Goal: Information Seeking & Learning: Check status

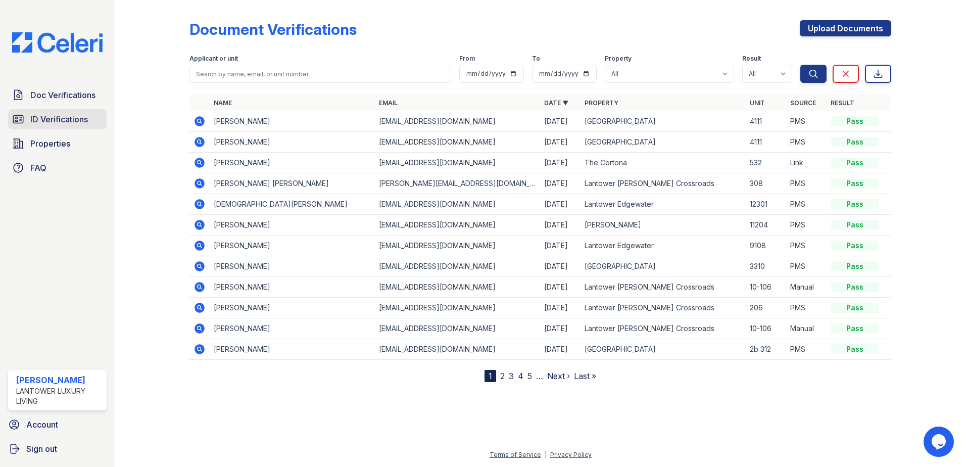
click at [45, 117] on span "ID Verifications" at bounding box center [59, 119] width 58 height 12
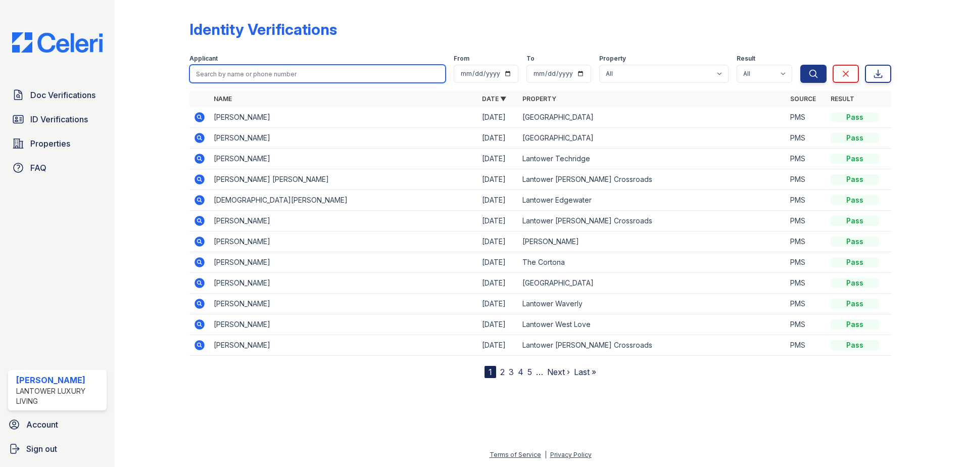
click at [228, 77] on input "search" at bounding box center [318, 74] width 256 height 18
type input "[PERSON_NAME]"
click at [801, 65] on button "Search" at bounding box center [814, 74] width 26 height 18
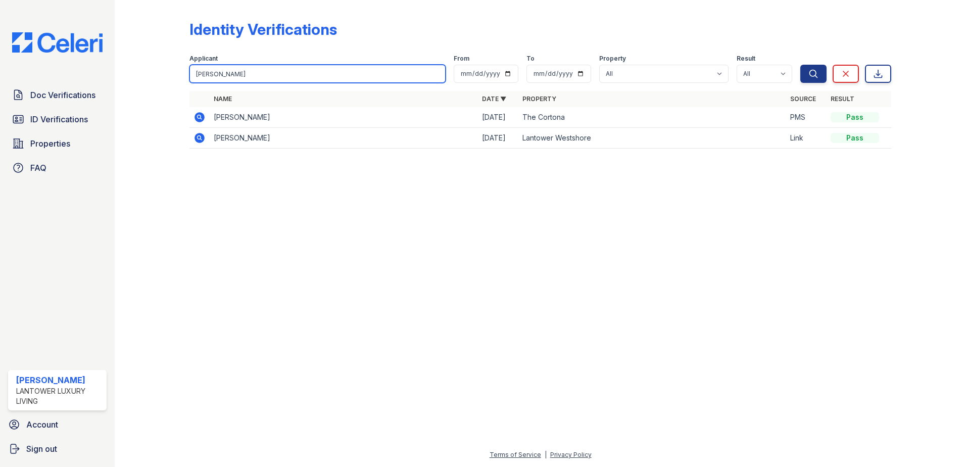
drag, startPoint x: 228, startPoint y: 77, endPoint x: 122, endPoint y: 83, distance: 106.3
click at [122, 83] on div "Identity Verifications Filter Applicant [PERSON_NAME] From To Property All Lant…" at bounding box center [541, 233] width 852 height 467
type input "jordan"
click at [801, 65] on button "Search" at bounding box center [814, 74] width 26 height 18
